Goal: Transaction & Acquisition: Purchase product/service

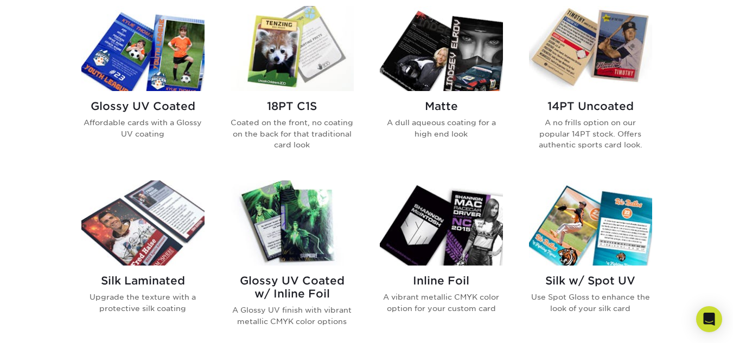
scroll to position [488, 0]
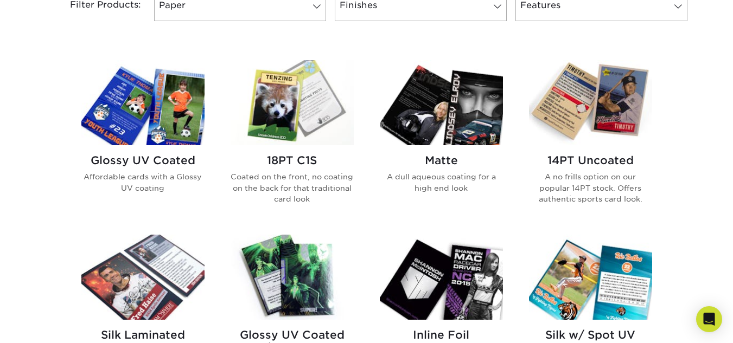
click at [605, 112] on img at bounding box center [590, 102] width 123 height 85
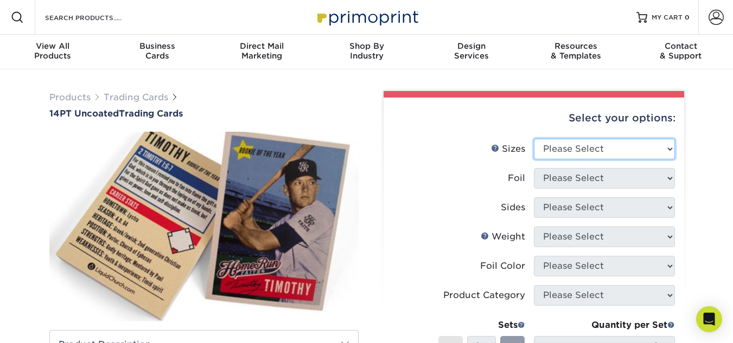
click at [670, 150] on select "Please Select 2.5" x 3.5"" at bounding box center [604, 149] width 141 height 21
select select "2.50x3.50"
click at [534, 139] on select "Please Select 2.5" x 3.5"" at bounding box center [604, 149] width 141 height 21
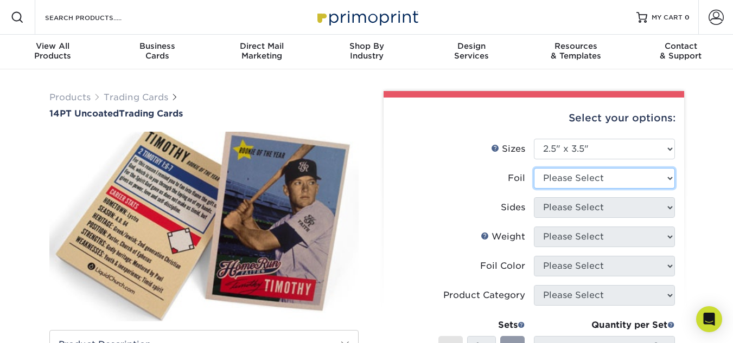
click at [669, 176] on select "Please Select Yes No" at bounding box center [604, 178] width 141 height 21
select select "0"
click at [534, 168] on select "Please Select Yes No" at bounding box center [604, 178] width 141 height 21
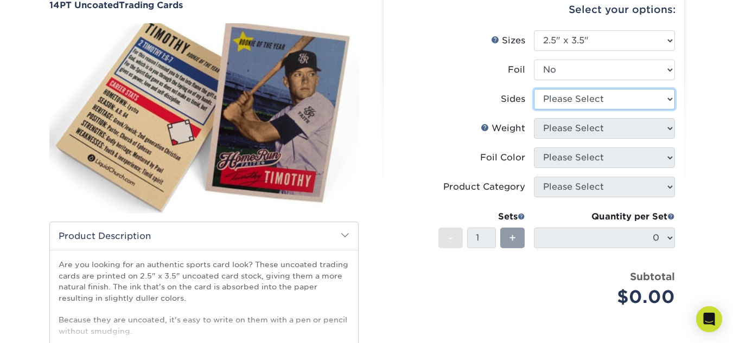
click at [668, 103] on select "Please Select Print Both Sides Print Front Only" at bounding box center [604, 99] width 141 height 21
select select "13abbda7-1d64-4f25-8bb2-c179b224825d"
click at [534, 89] on select "Please Select Print Both Sides Print Front Only" at bounding box center [604, 99] width 141 height 21
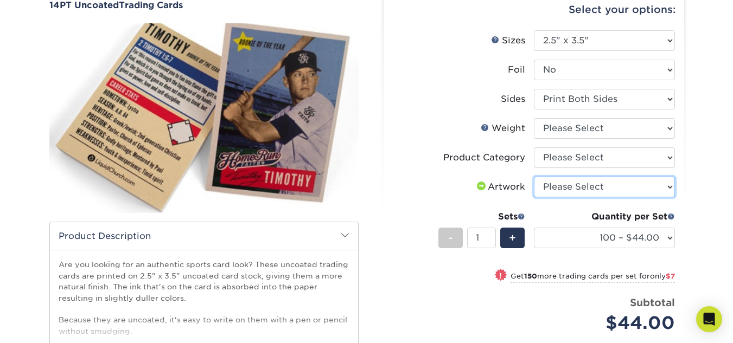
click at [669, 189] on select "Please Select I will upload files I need a design - $100" at bounding box center [604, 187] width 141 height 21
click at [701, 181] on div "Products Trading Cards 14PT Uncoated Trading Cards show more Templates" at bounding box center [366, 233] width 733 height 545
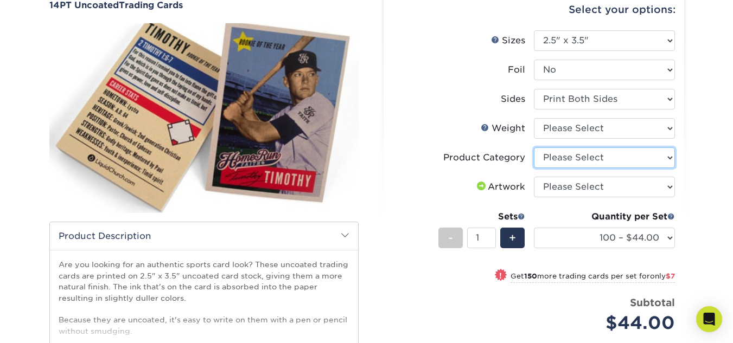
click at [668, 159] on select "Please Select Trading Cards" at bounding box center [604, 158] width 141 height 21
select select "c2f9bce9-36c2-409d-b101-c29d9d031e18"
click at [534, 148] on select "Please Select Trading Cards" at bounding box center [604, 158] width 141 height 21
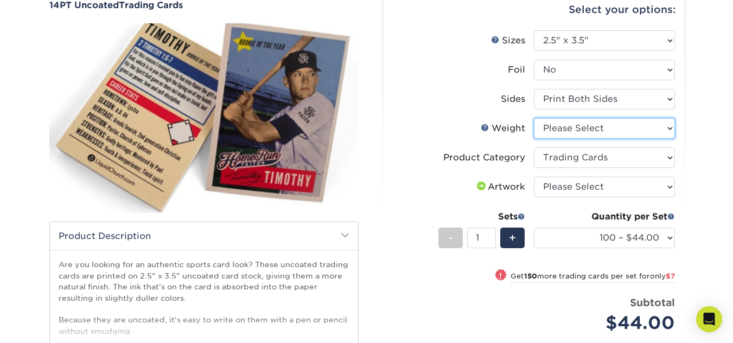
click at [666, 129] on select "Please Select 14PT Uncoated" at bounding box center [604, 128] width 141 height 21
select select "14PT Uncoated"
click at [534, 118] on select "Please Select 14PT Uncoated" at bounding box center [604, 128] width 141 height 21
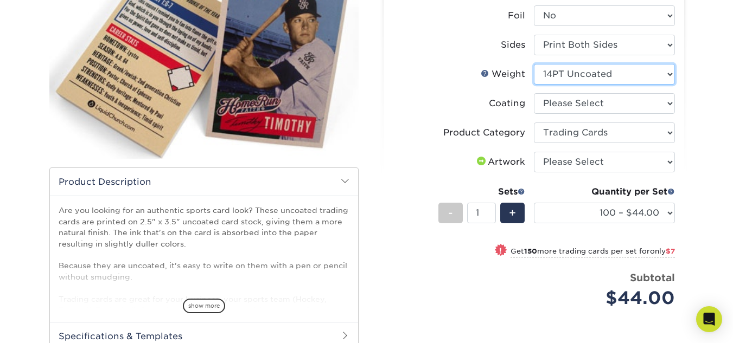
scroll to position [217, 0]
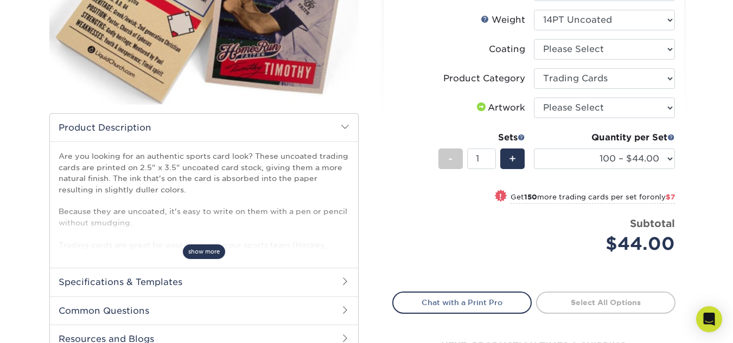
click at [203, 253] on span "show more" at bounding box center [204, 252] width 42 height 15
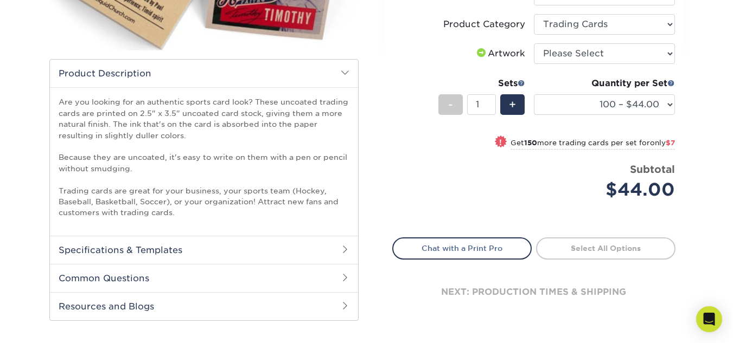
scroll to position [0, 0]
